Goal: Task Accomplishment & Management: Use online tool/utility

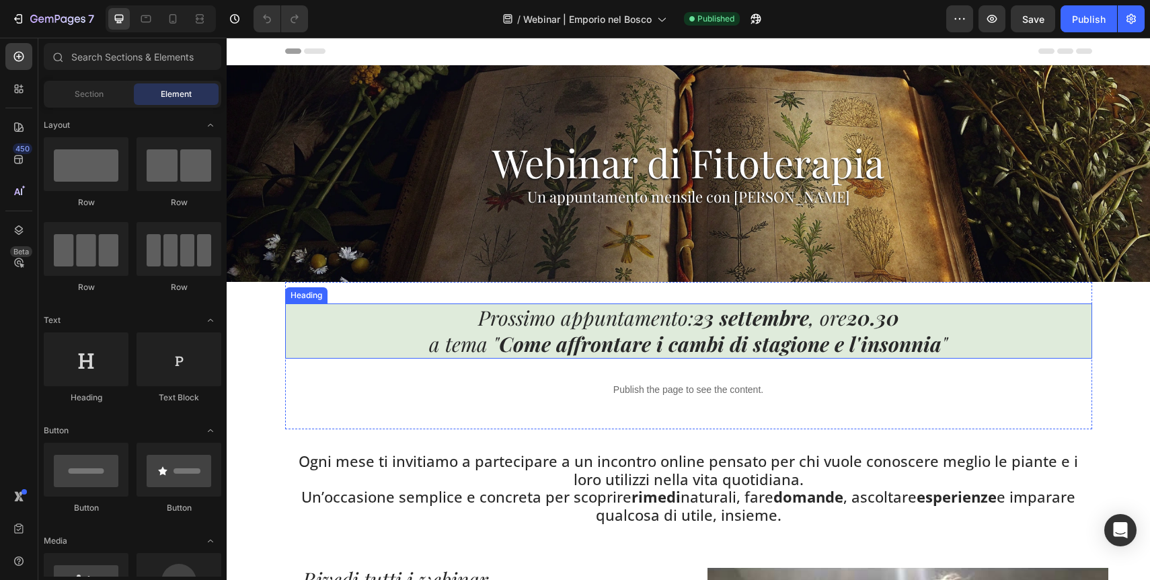
click at [722, 325] on strong "23 settembre" at bounding box center [751, 317] width 116 height 27
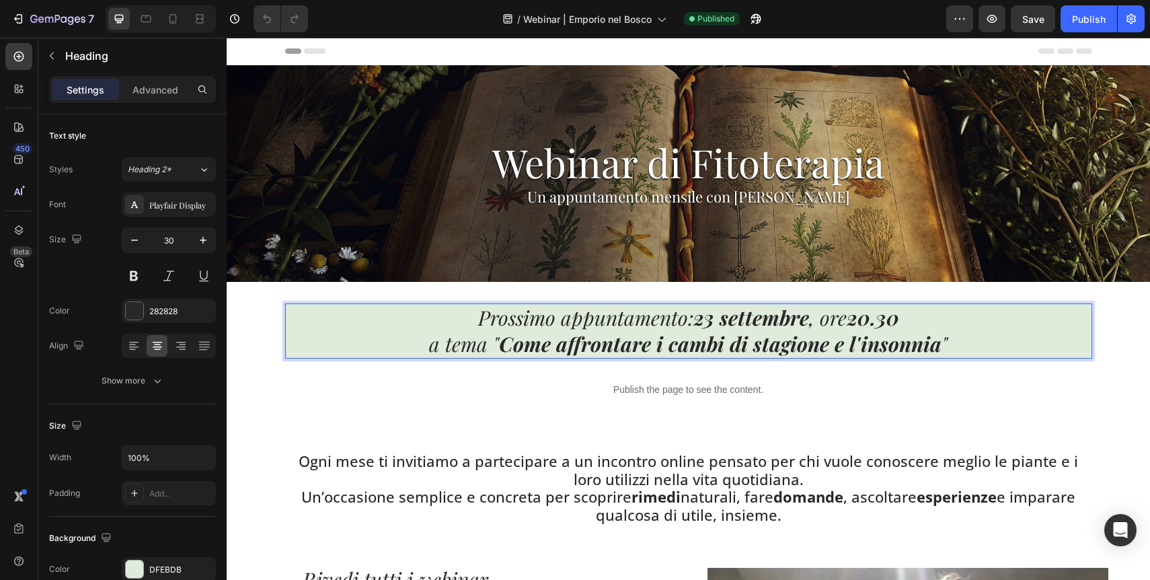
click at [794, 321] on strong "23 settembre" at bounding box center [751, 317] width 116 height 27
drag, startPoint x: 905, startPoint y: 321, endPoint x: 681, endPoint y: 324, distance: 224.0
click at [681, 324] on p "Prossimo appuntamento: [DATE] 20.30 a tema " Come affrontare i cambi di stagion…" at bounding box center [689, 331] width 804 height 52
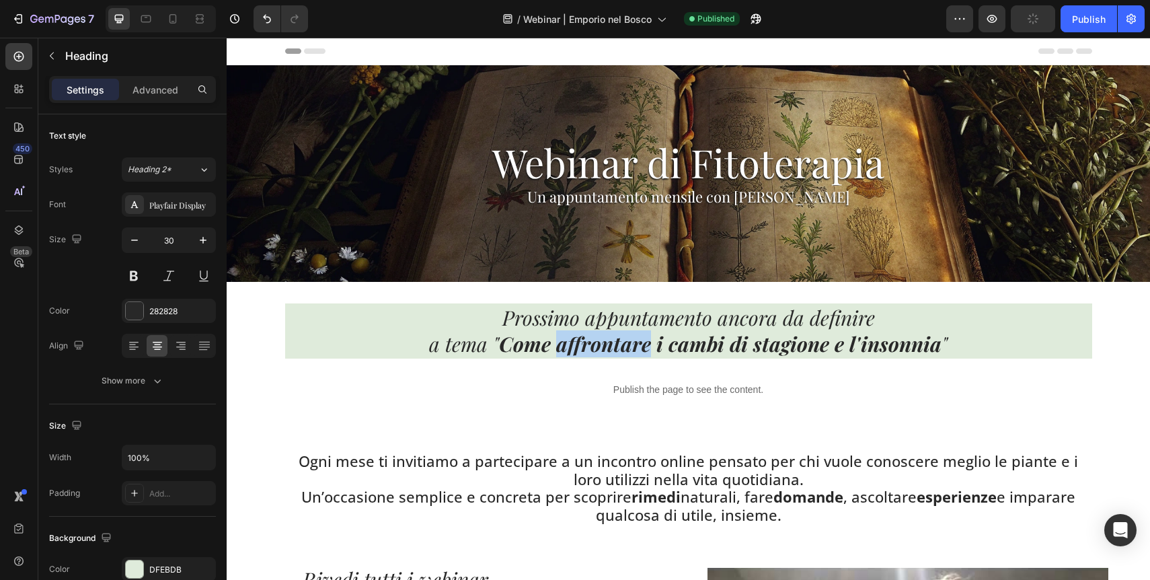
click at [637, 349] on strong "Come affrontare i cambi di stagione e l'insonnia" at bounding box center [720, 343] width 443 height 27
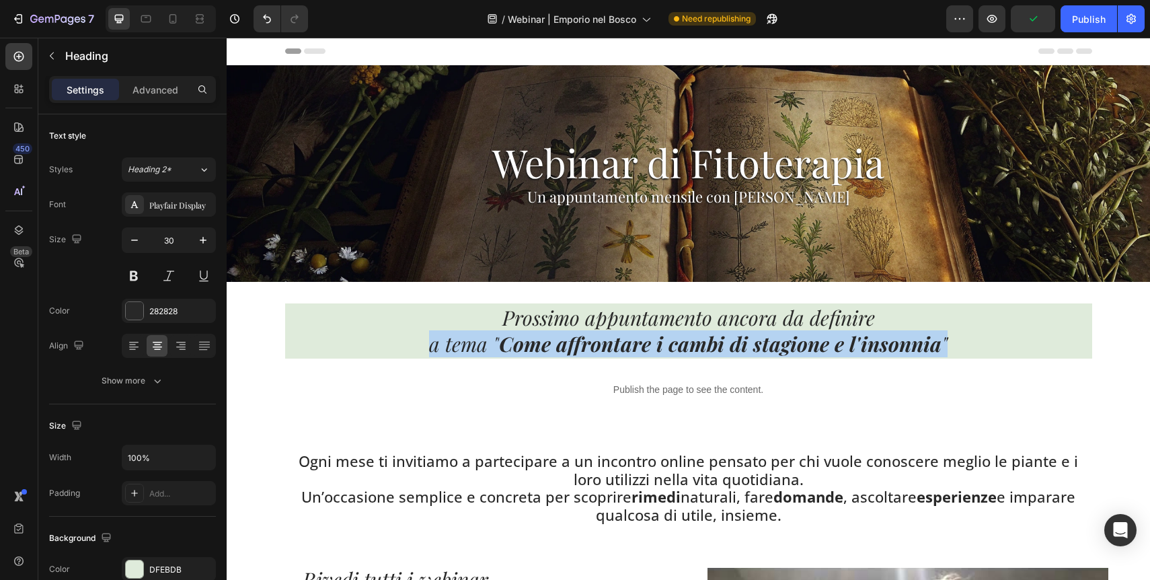
drag, startPoint x: 420, startPoint y: 348, endPoint x: 964, endPoint y: 342, distance: 543.5
click at [964, 342] on p "Prossimo appuntamento ancora da definire a tema " Come affrontare i cambi di st…" at bounding box center [689, 331] width 804 height 52
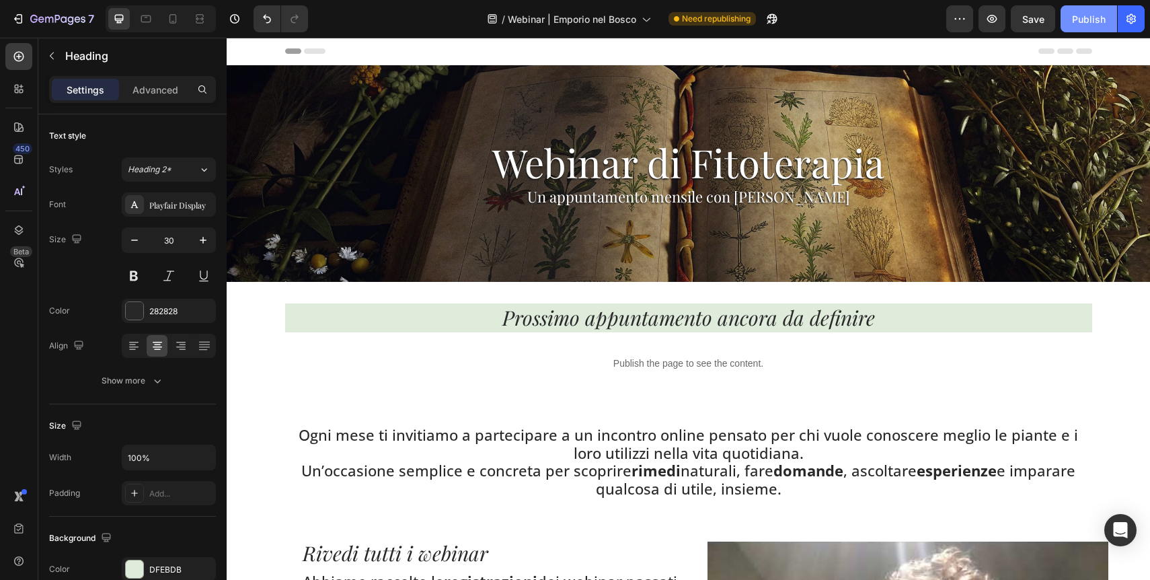
click at [1105, 21] on div "Publish" at bounding box center [1089, 19] width 34 height 14
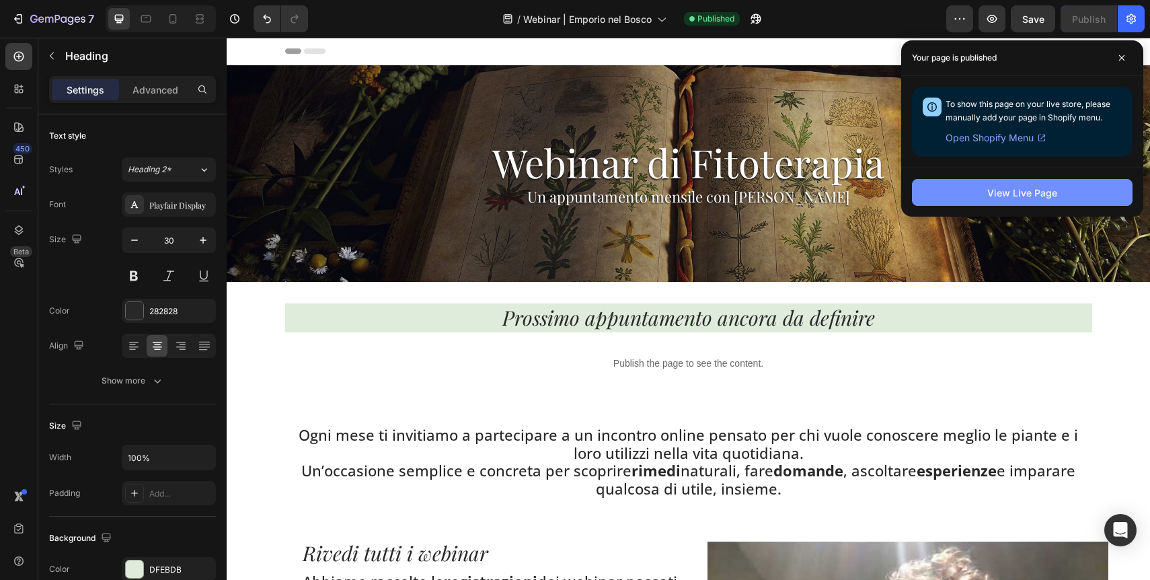
click at [1015, 186] on div "View Live Page" at bounding box center [1022, 193] width 70 height 14
